Goal: Check status

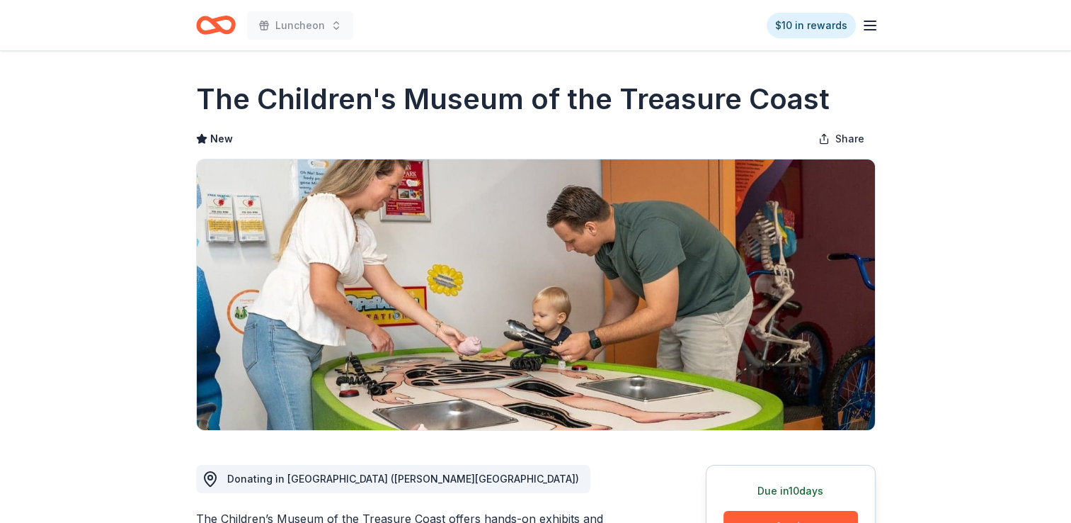
click at [207, 24] on icon "Home" at bounding box center [216, 24] width 40 height 33
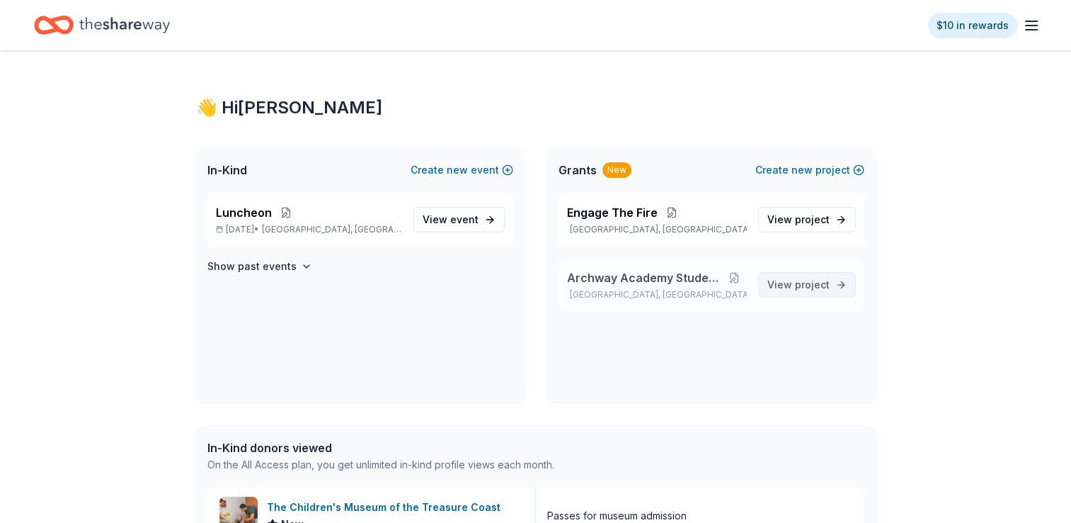
click at [797, 290] on span "View project" at bounding box center [799, 284] width 62 height 17
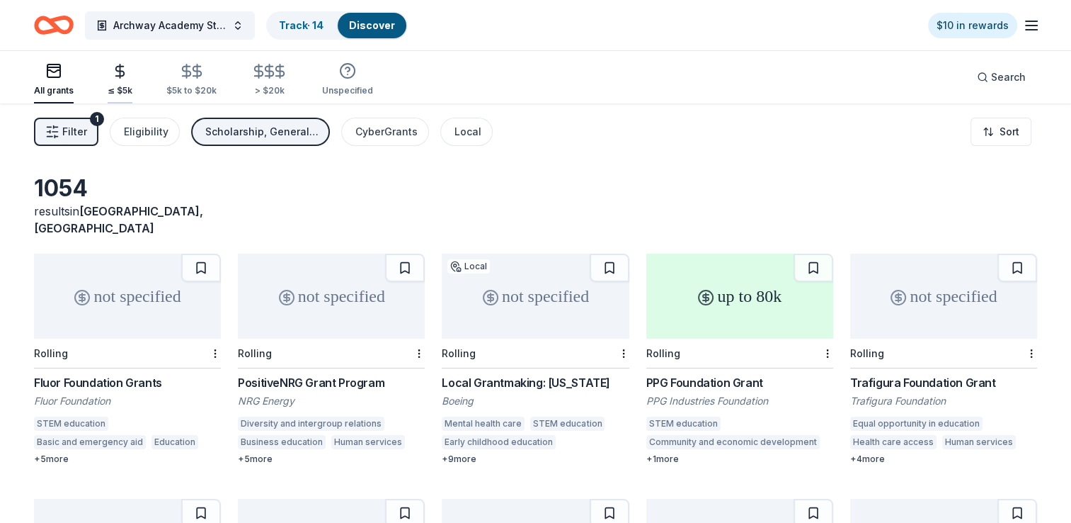
click at [123, 78] on icon "button" at bounding box center [120, 71] width 16 height 16
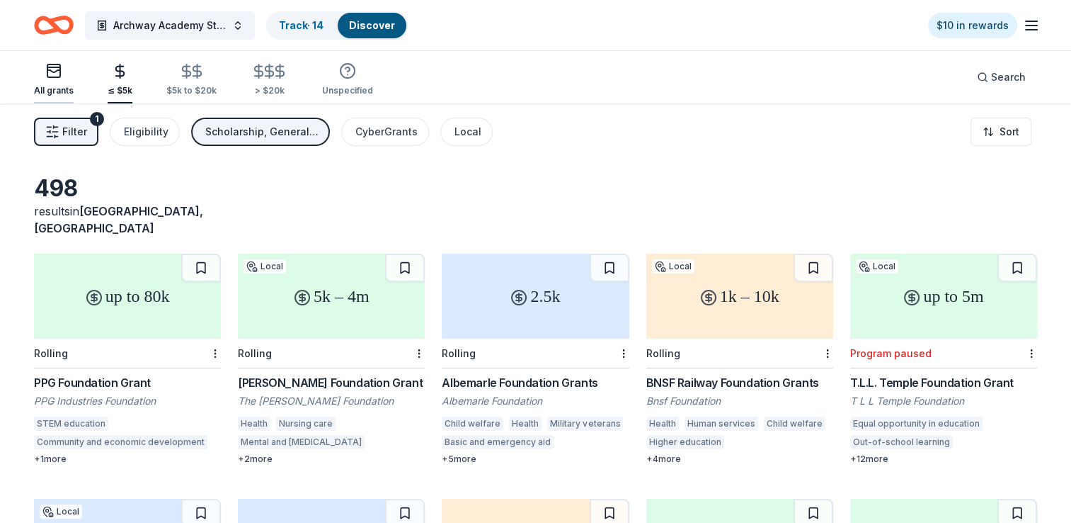
click at [51, 89] on div "All grants" at bounding box center [54, 90] width 40 height 11
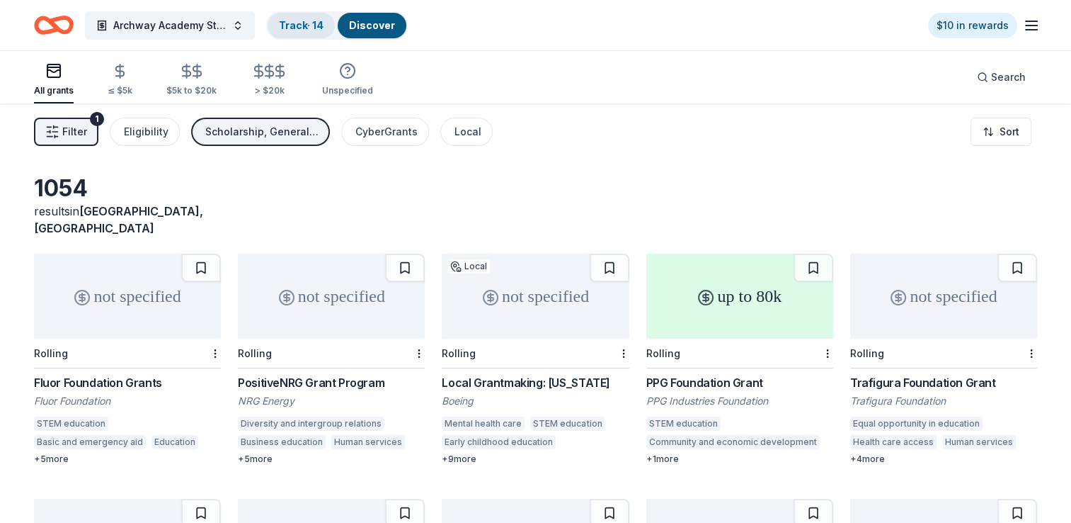
click at [309, 21] on link "Track · 14" at bounding box center [301, 25] width 45 height 12
click at [295, 22] on link "Track · 14" at bounding box center [301, 25] width 45 height 12
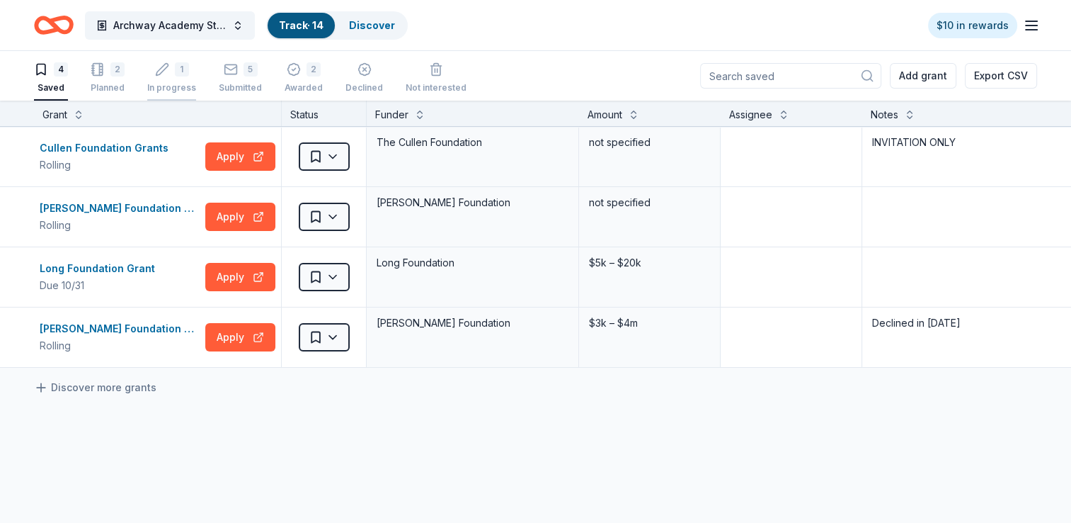
click at [171, 78] on div "1 In progress" at bounding box center [171, 77] width 49 height 31
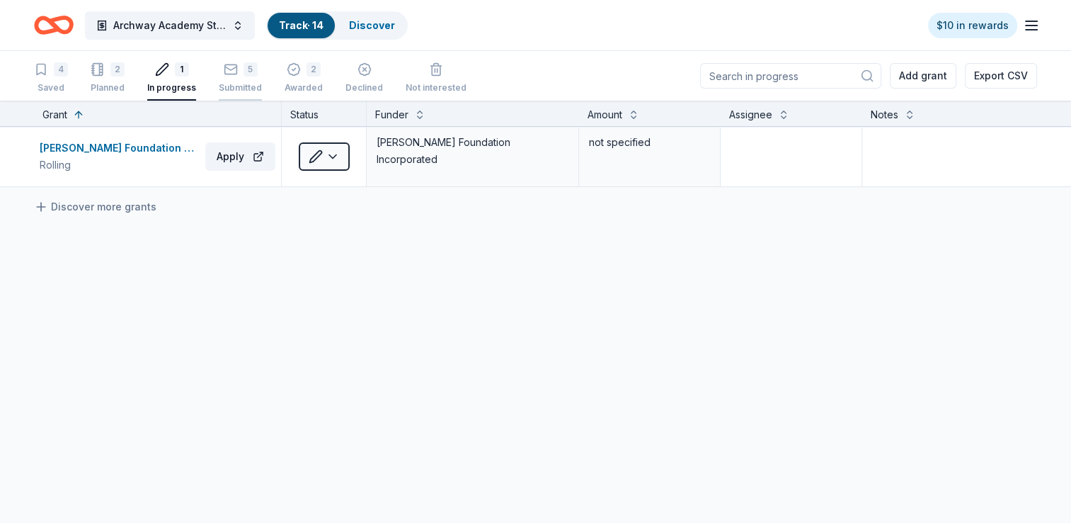
click at [244, 76] on div "5 Submitted" at bounding box center [240, 77] width 43 height 31
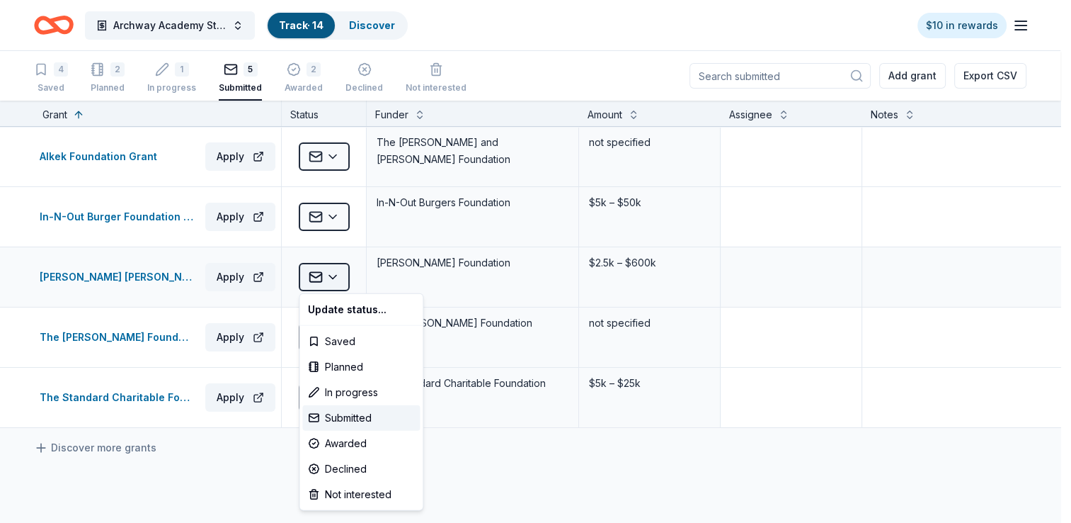
click at [331, 280] on html "Archway Academy Student Fund Track · 14 Discover $10 in rewards 4 Saved 2 Plann…" at bounding box center [535, 261] width 1071 height 523
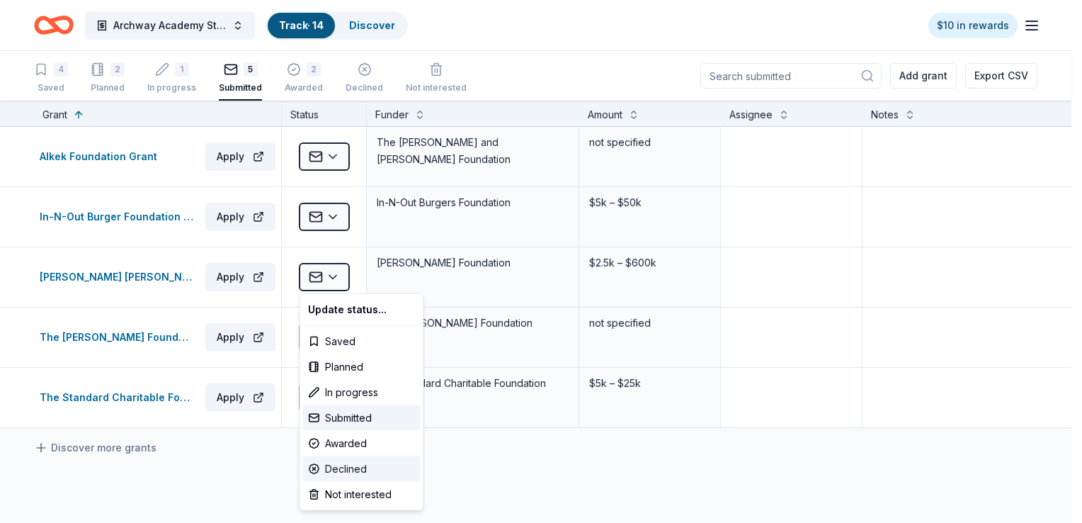
click at [344, 471] on div "Declined" at bounding box center [361, 468] width 118 height 25
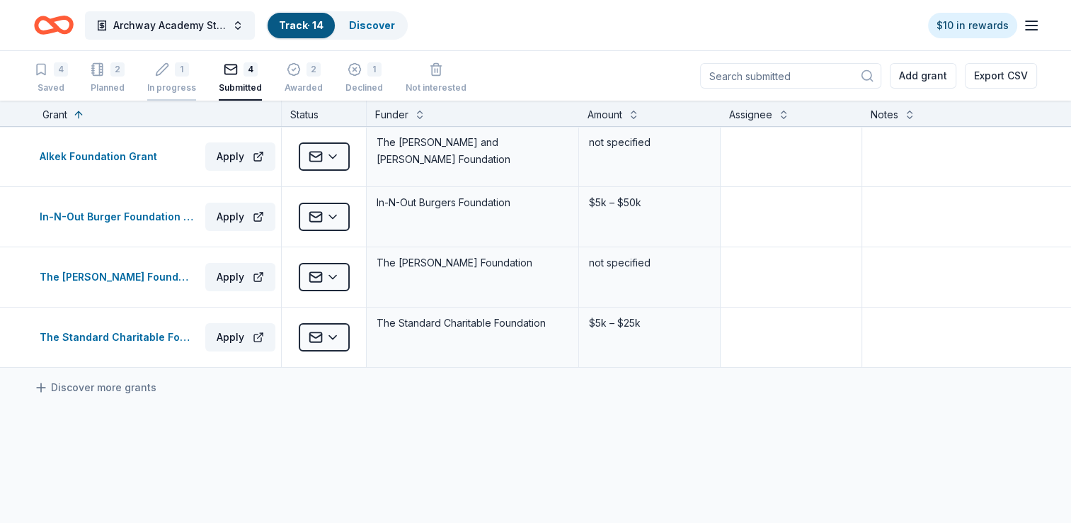
click at [188, 82] on div "In progress" at bounding box center [171, 87] width 49 height 11
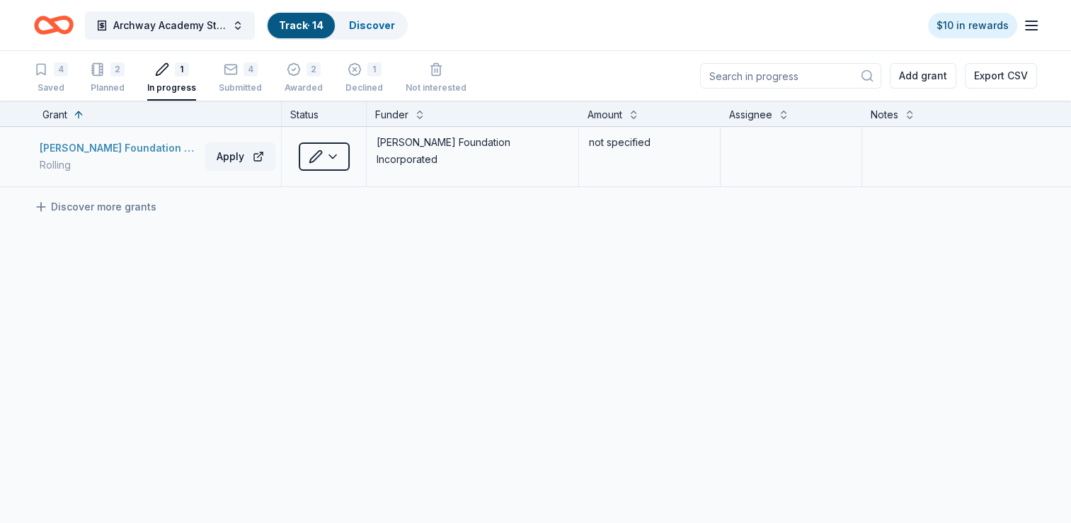
click at [116, 164] on div "Rolling" at bounding box center [120, 164] width 160 height 17
drag, startPoint x: 225, startPoint y: 79, endPoint x: 212, endPoint y: 71, distance: 15.3
click at [225, 79] on div "4 Submitted" at bounding box center [240, 77] width 43 height 31
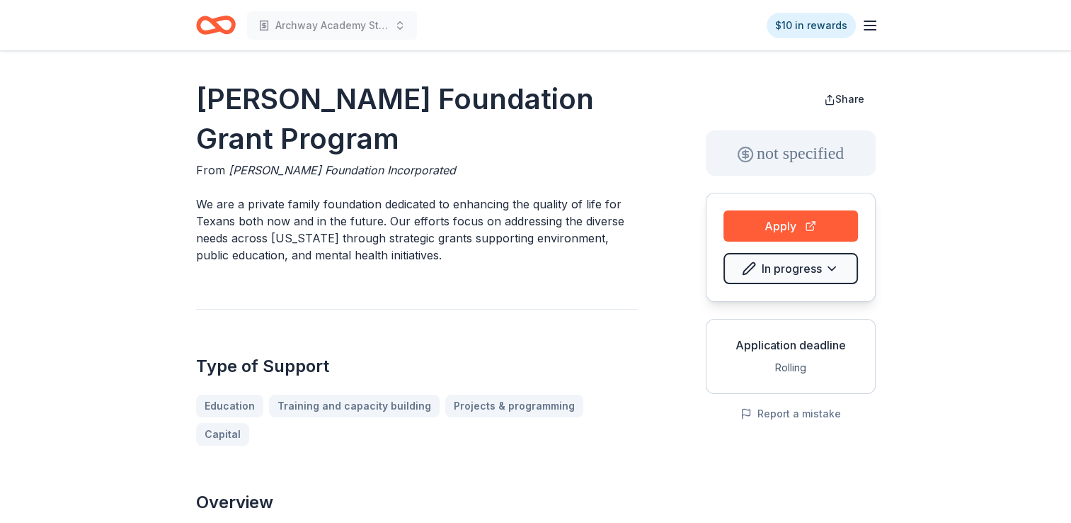
drag, startPoint x: 325, startPoint y: 142, endPoint x: 193, endPoint y: 115, distance: 134.6
drag, startPoint x: 195, startPoint y: 92, endPoint x: 335, endPoint y: 129, distance: 144.3
click at [335, 129] on h1 "[PERSON_NAME] Foundation Grant Program" at bounding box center [417, 118] width 442 height 79
click at [785, 225] on button "Apply" at bounding box center [791, 225] width 135 height 31
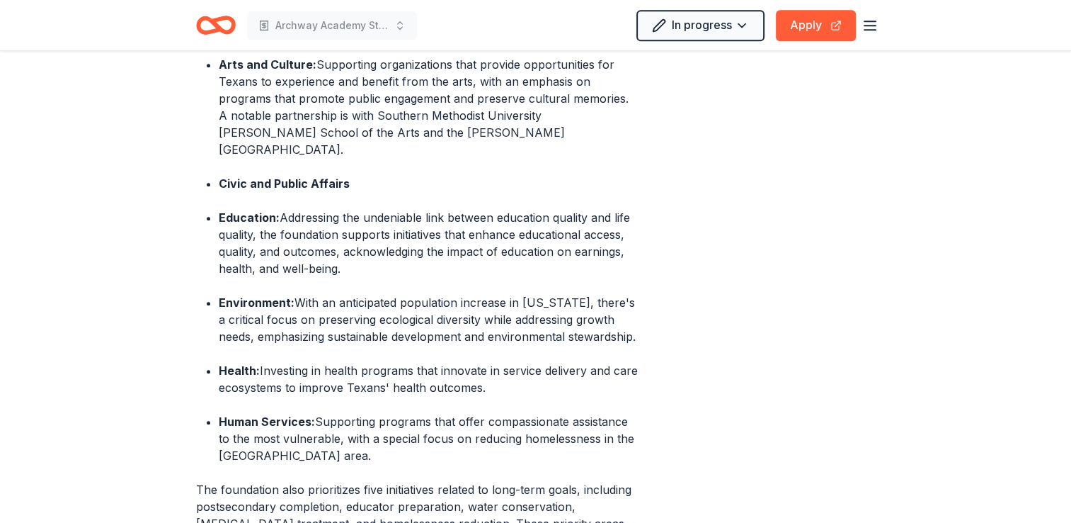
scroll to position [708, 0]
